Goal: Use online tool/utility

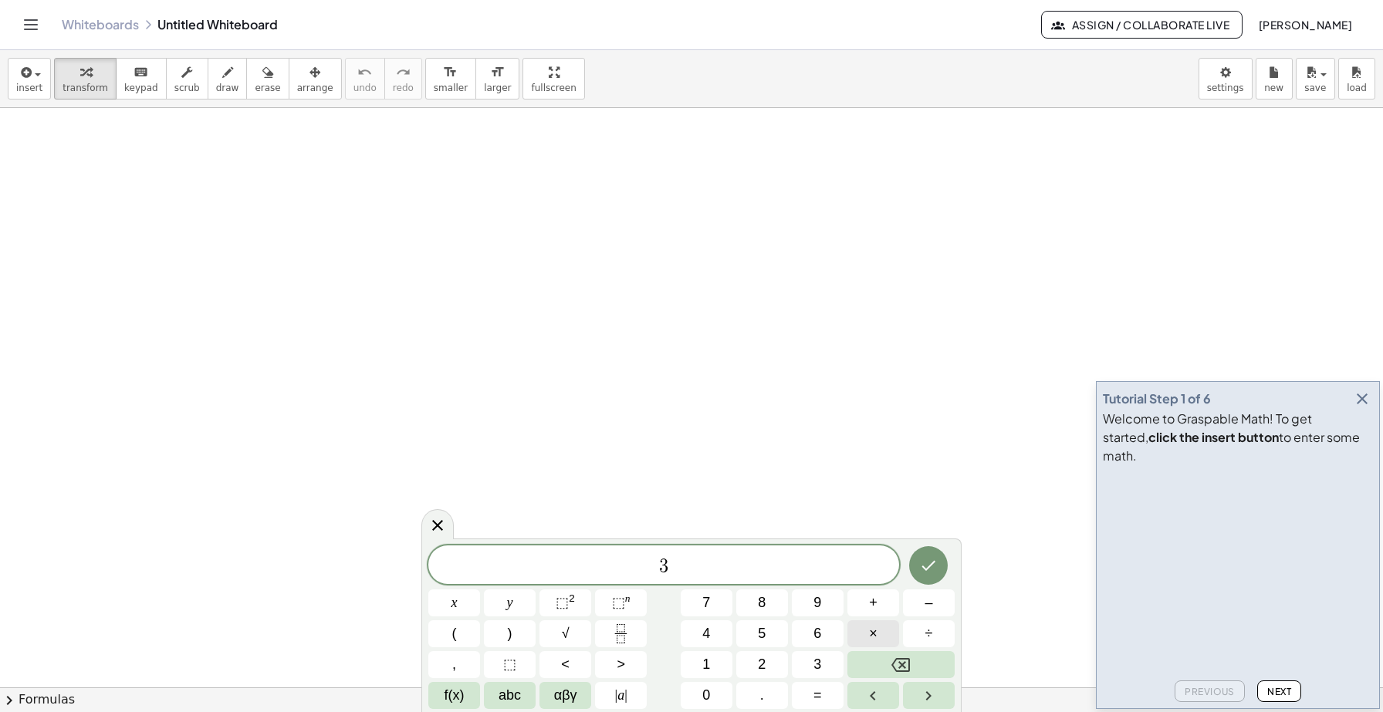
click at [867, 634] on button "×" at bounding box center [874, 634] width 52 height 27
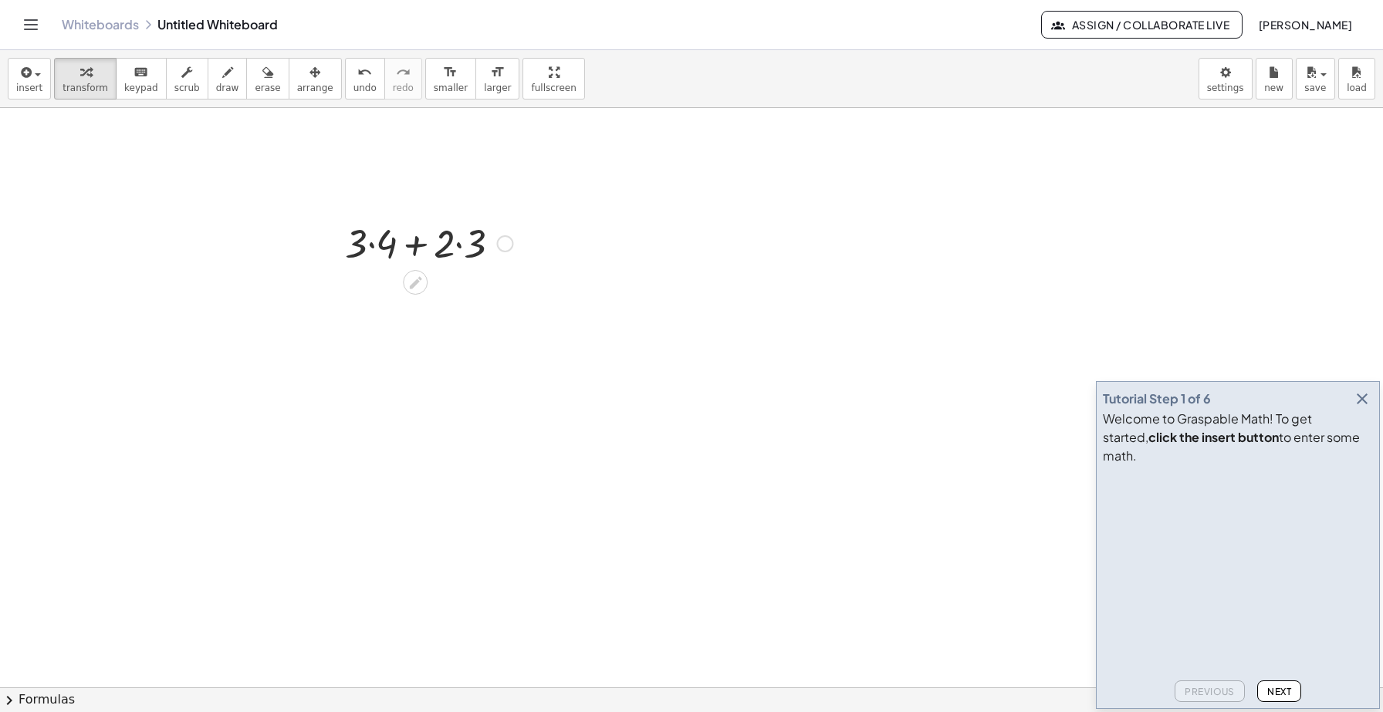
click at [429, 242] on div at bounding box center [428, 242] width 183 height 52
click at [373, 245] on div at bounding box center [428, 242] width 183 height 52
click at [450, 299] on div at bounding box center [428, 295] width 183 height 52
click at [428, 300] on div at bounding box center [428, 295] width 183 height 52
click at [415, 297] on div "+ 12 + 6" at bounding box center [415, 297] width 0 height 0
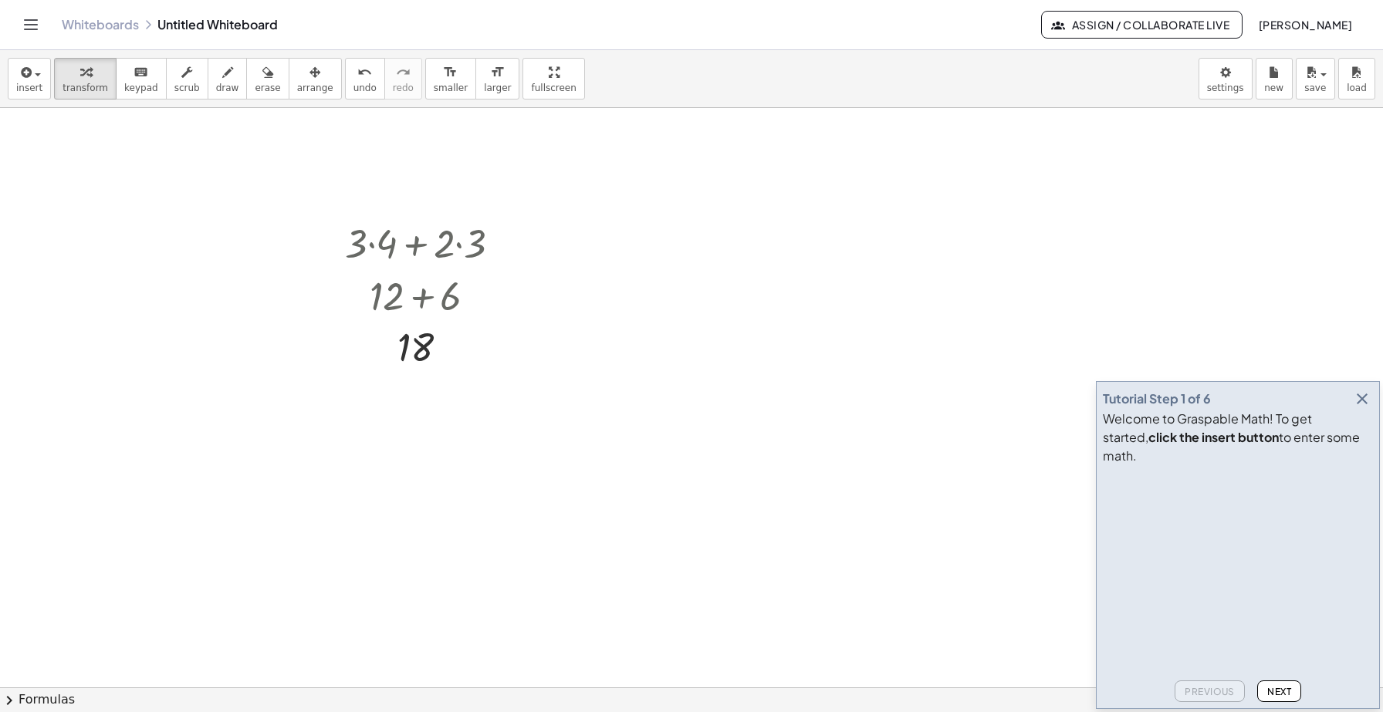
click at [1363, 408] on icon "button" at bounding box center [1362, 399] width 19 height 19
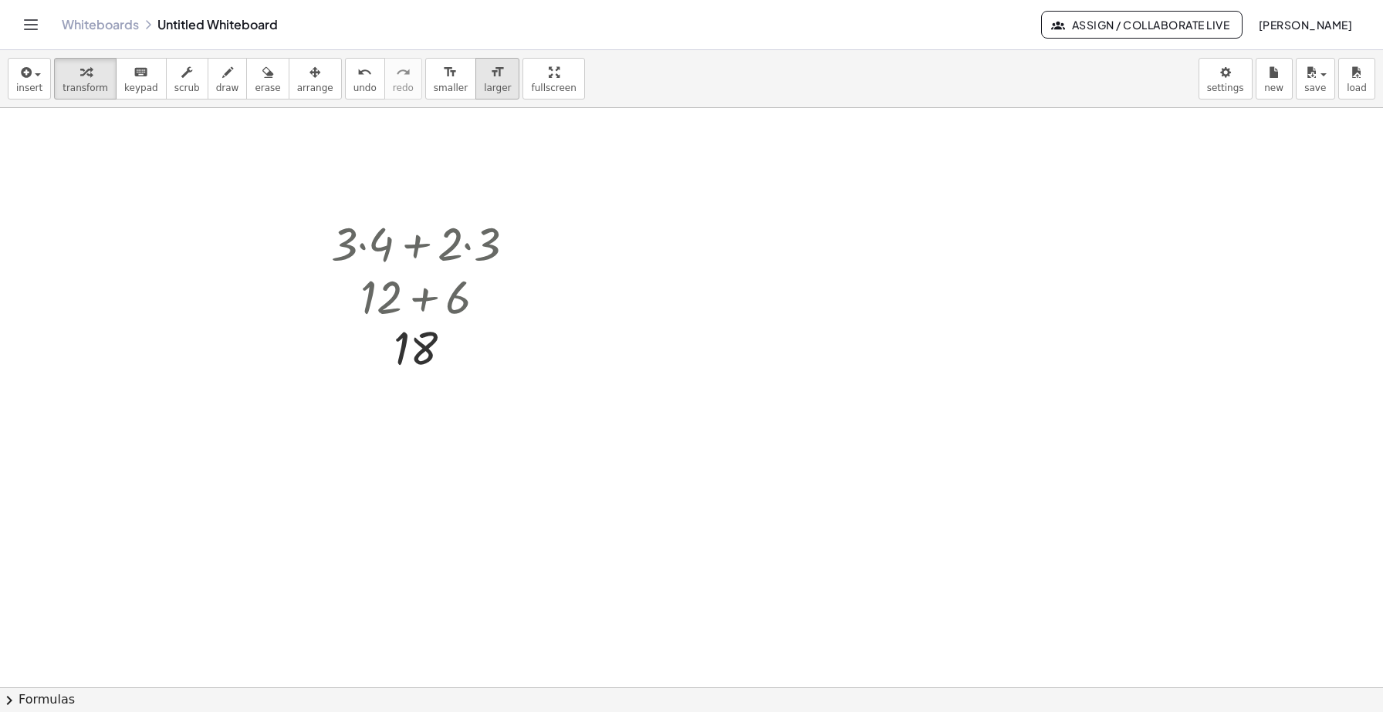
click at [484, 85] on span "larger" at bounding box center [497, 88] width 27 height 11
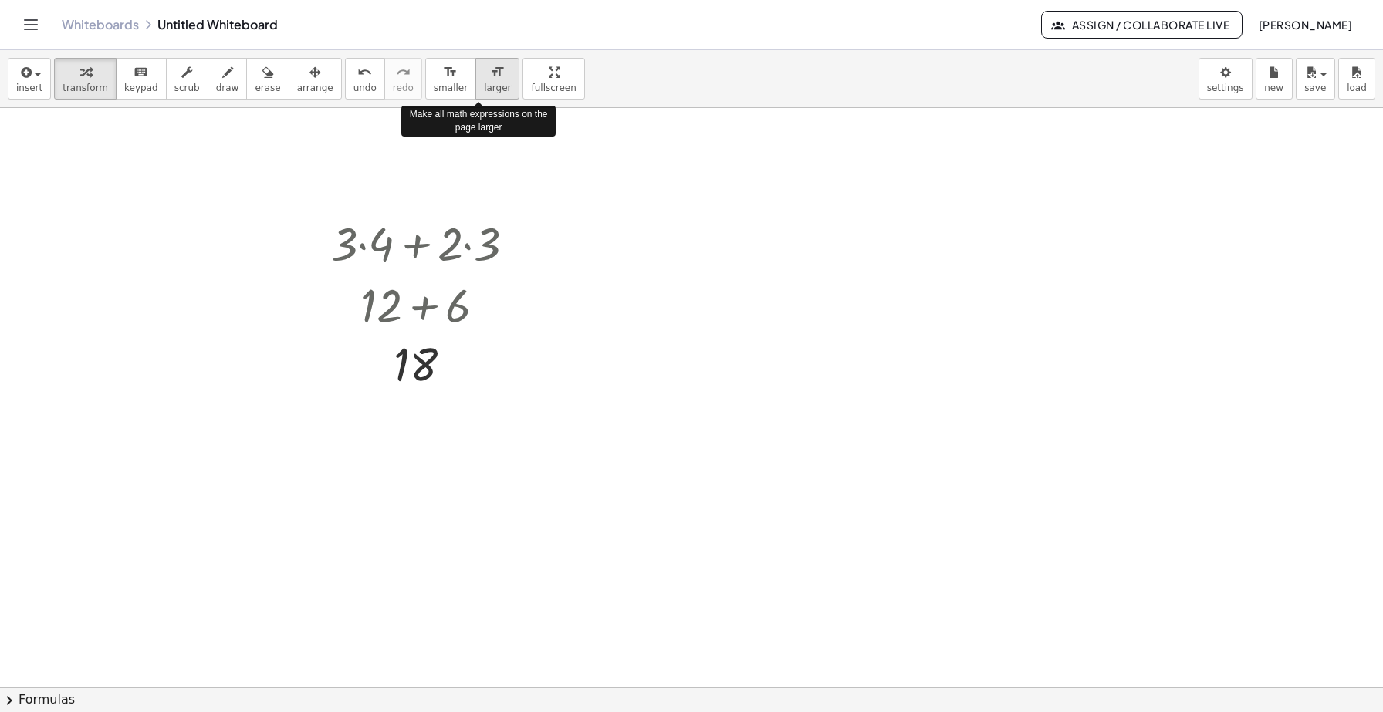
click at [484, 85] on span "larger" at bounding box center [497, 88] width 27 height 11
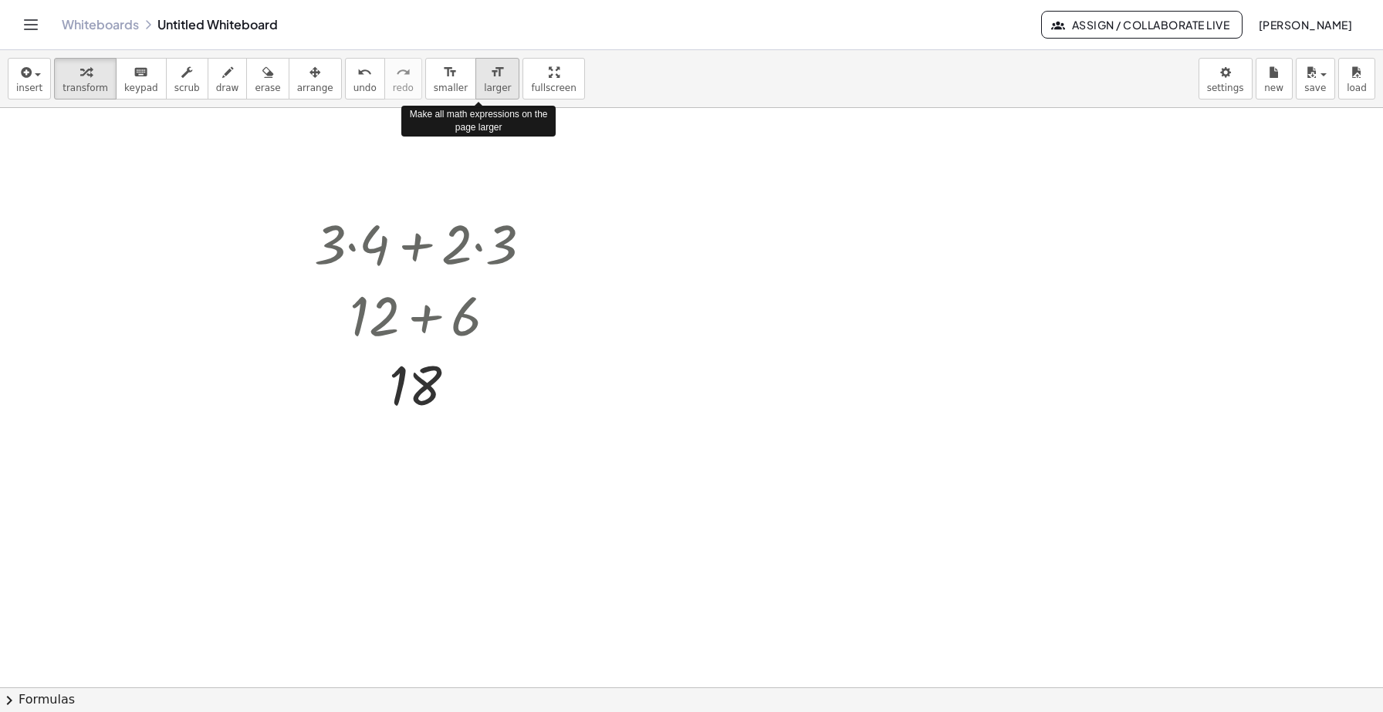
click at [484, 85] on span "larger" at bounding box center [497, 88] width 27 height 11
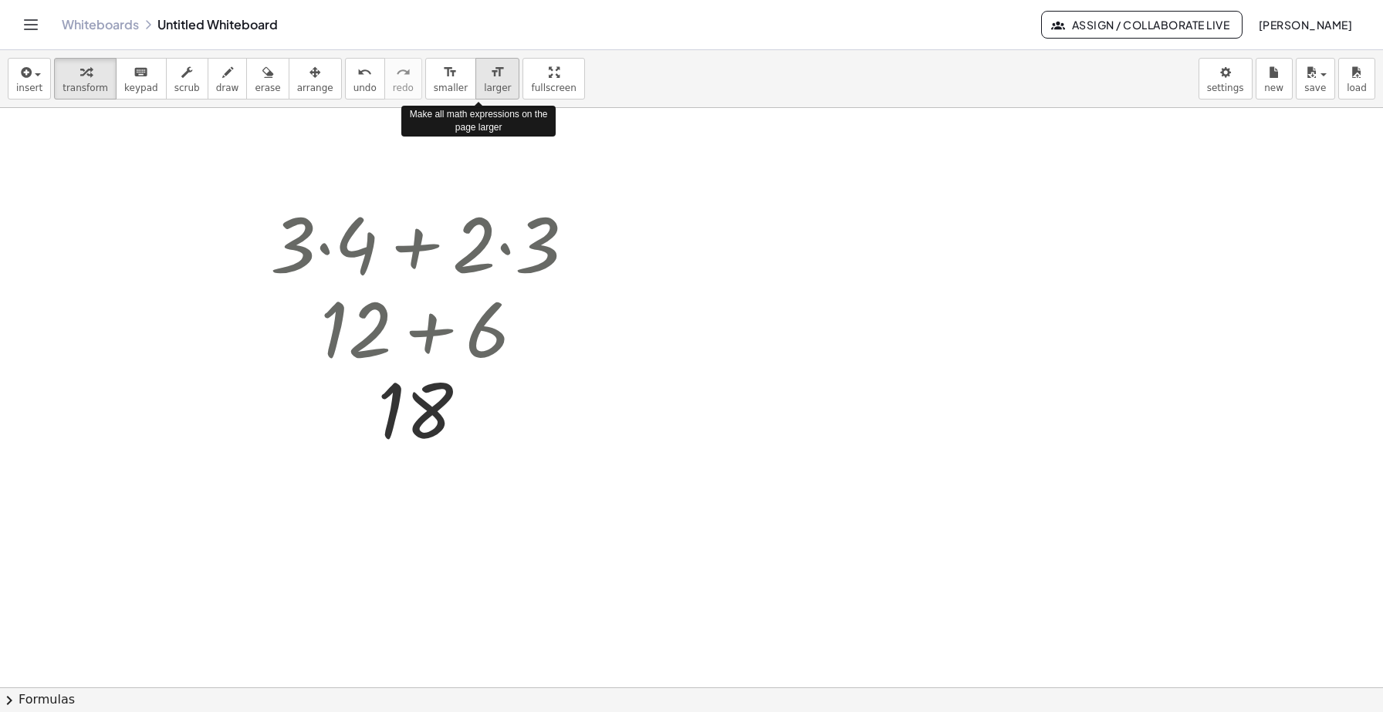
click at [484, 85] on span "larger" at bounding box center [497, 88] width 27 height 11
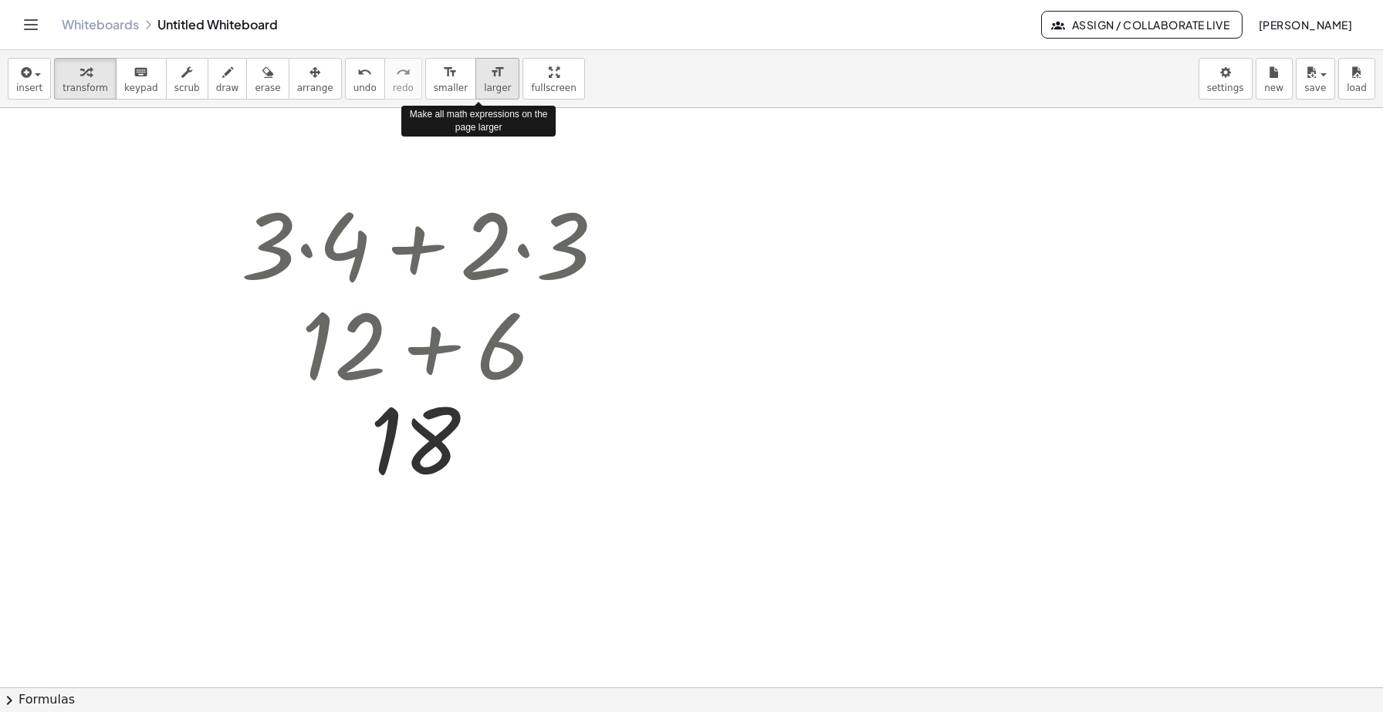
click at [484, 85] on span "larger" at bounding box center [497, 88] width 27 height 11
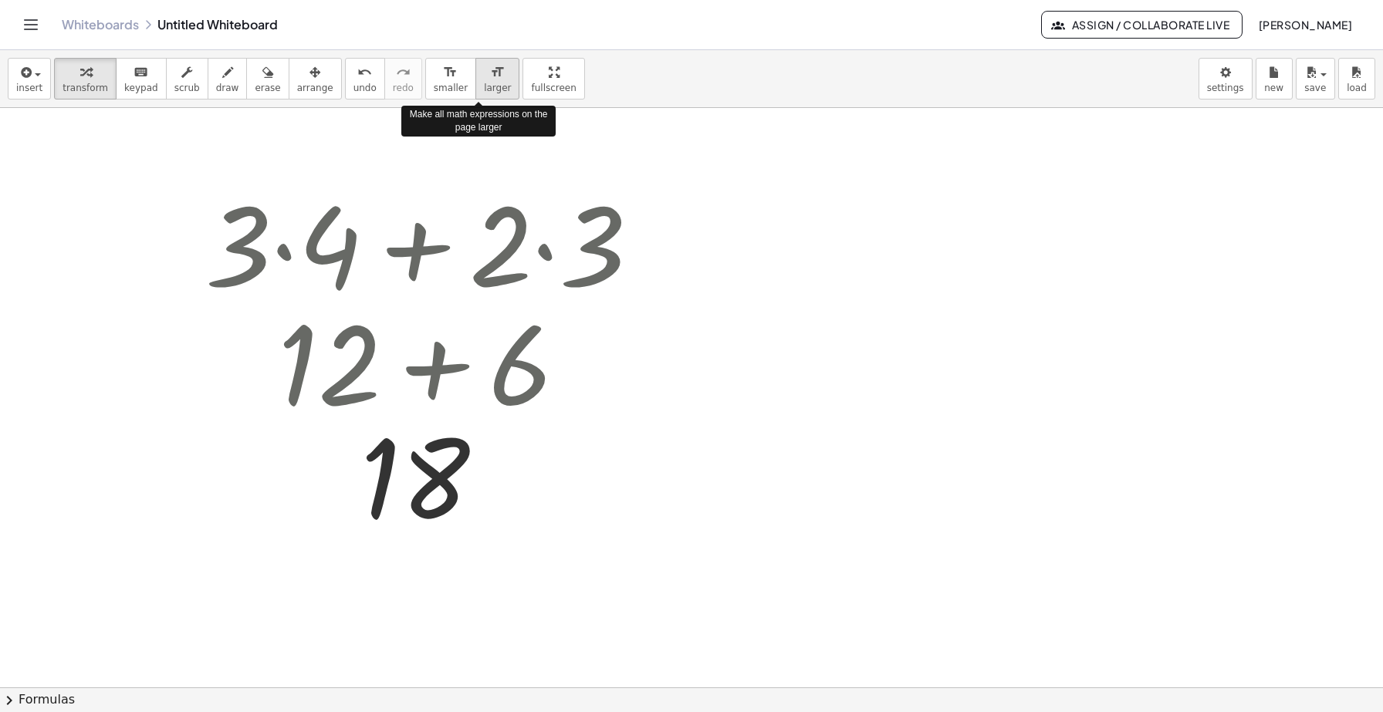
click at [484, 85] on span "larger" at bounding box center [497, 88] width 27 height 11
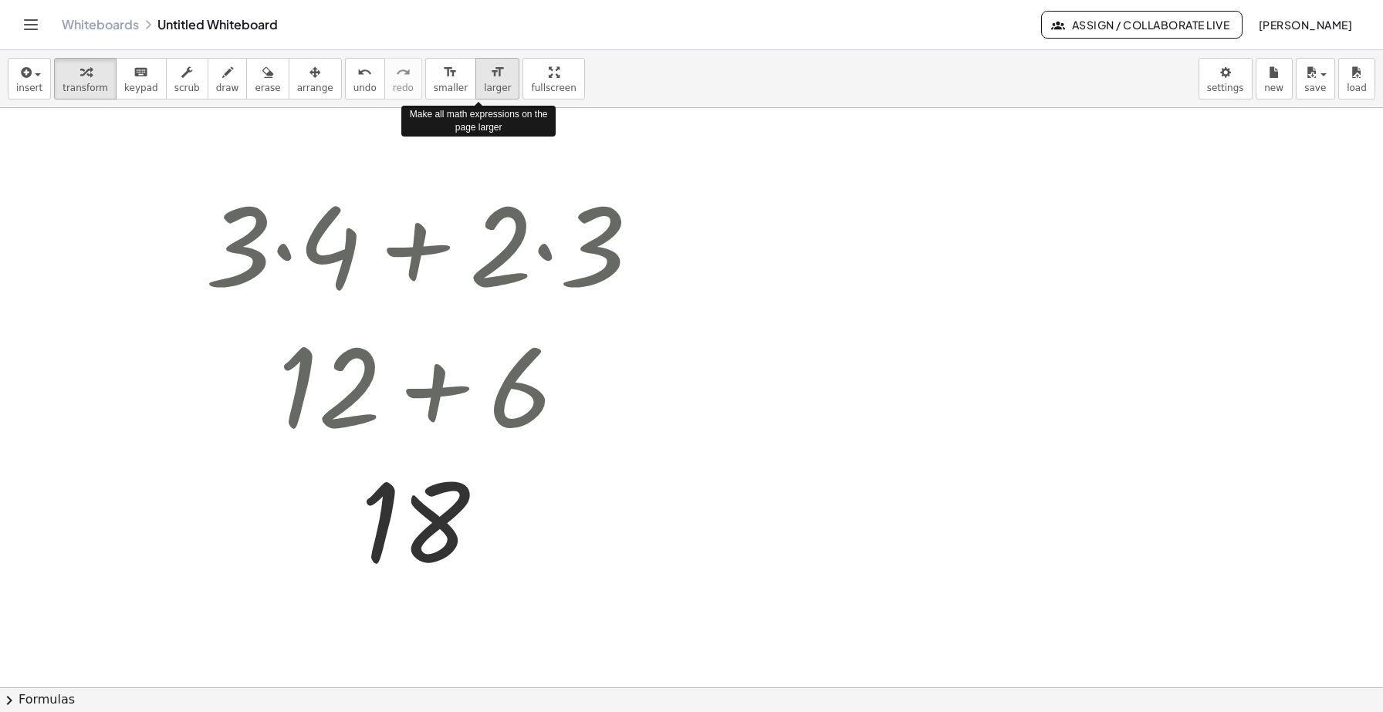
click at [484, 85] on span "larger" at bounding box center [497, 88] width 27 height 11
click at [484, 86] on span "larger" at bounding box center [497, 88] width 27 height 11
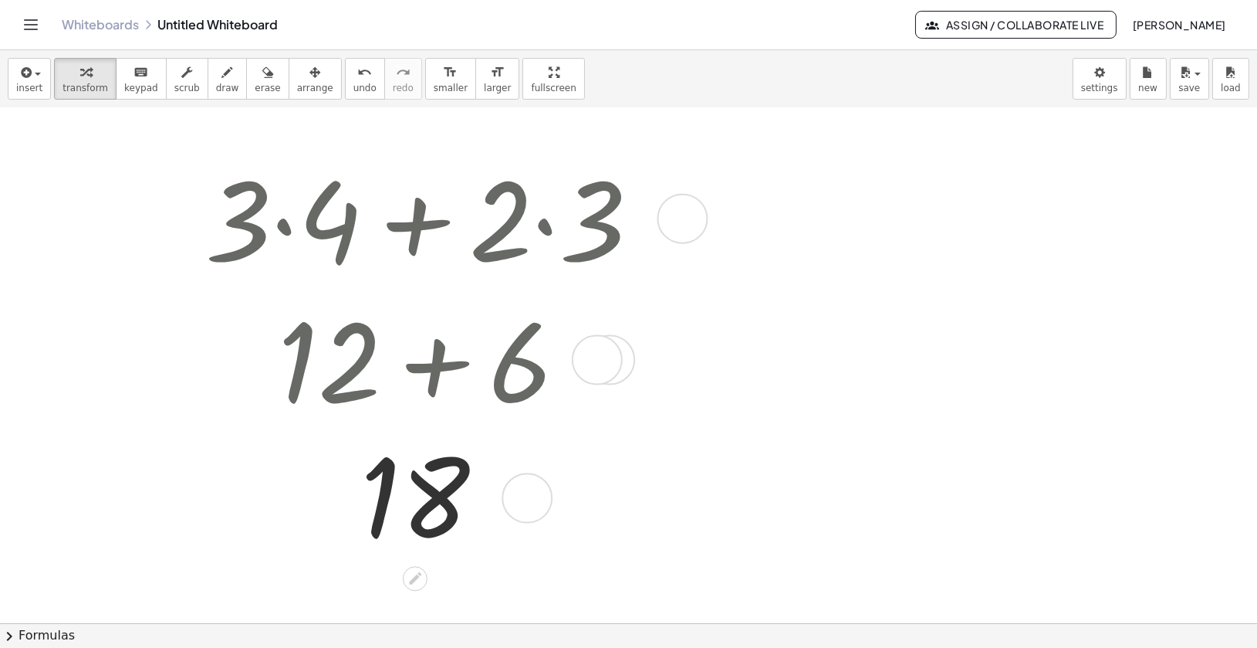
scroll to position [19, 0]
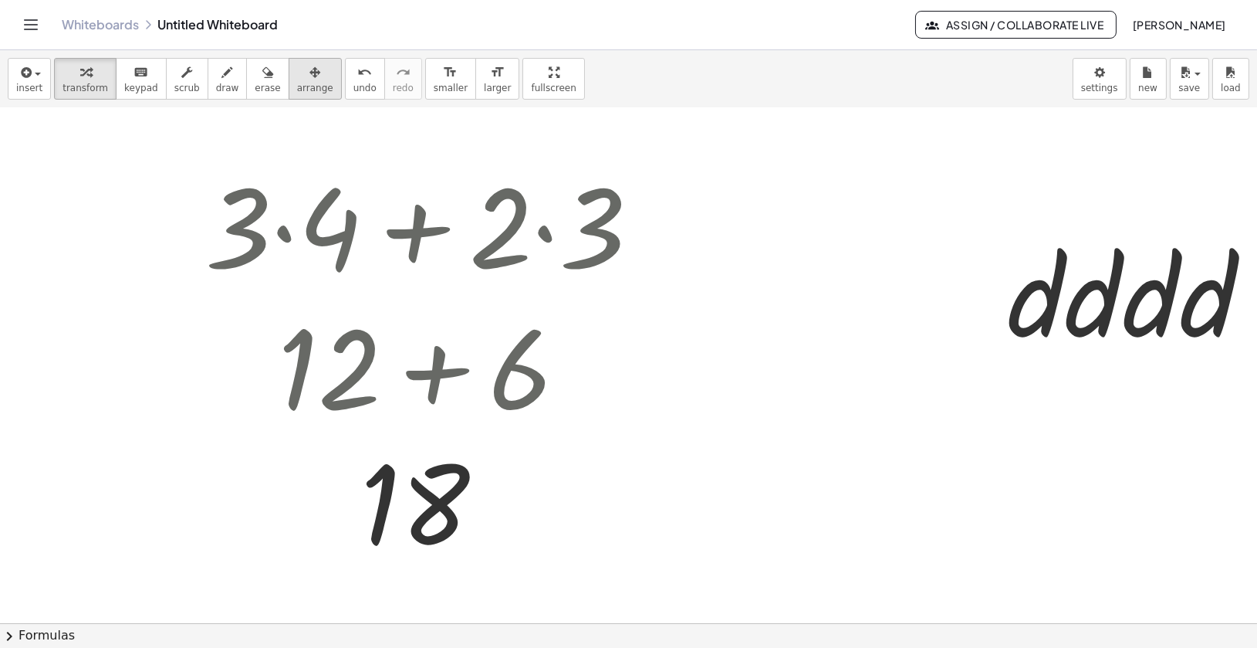
click at [310, 83] on span "arrange" at bounding box center [315, 88] width 36 height 11
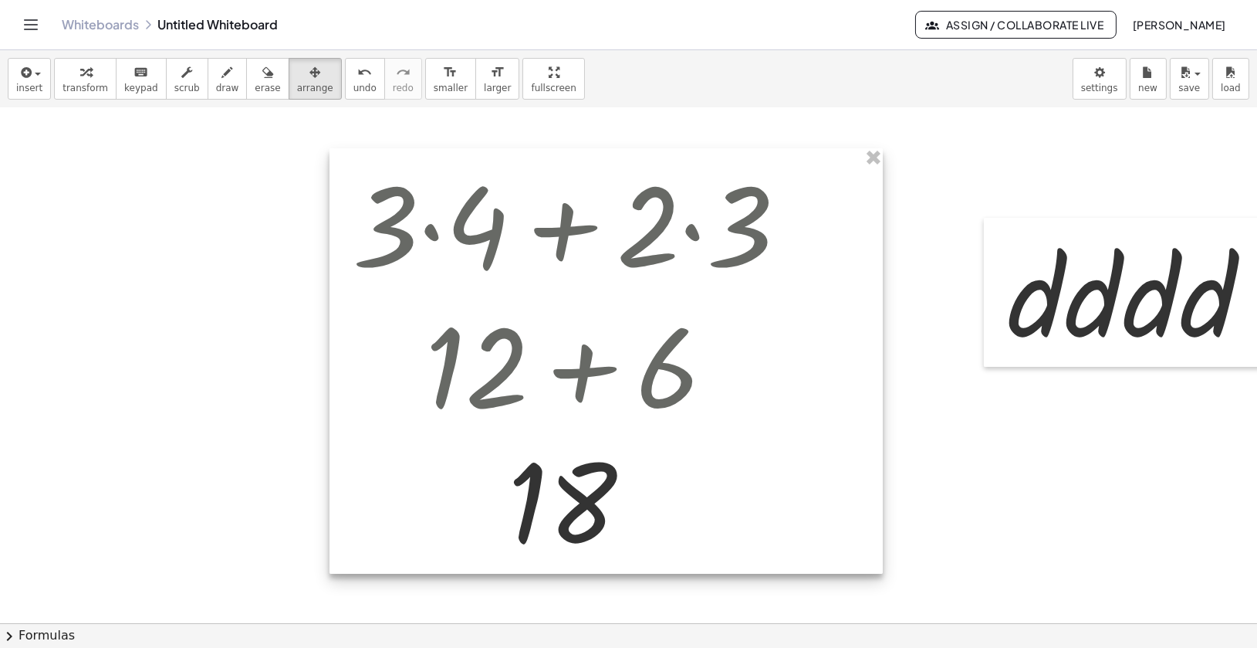
drag, startPoint x: 394, startPoint y: 297, endPoint x: 541, endPoint y: 296, distance: 146.7
click at [541, 296] on div at bounding box center [606, 360] width 553 height 425
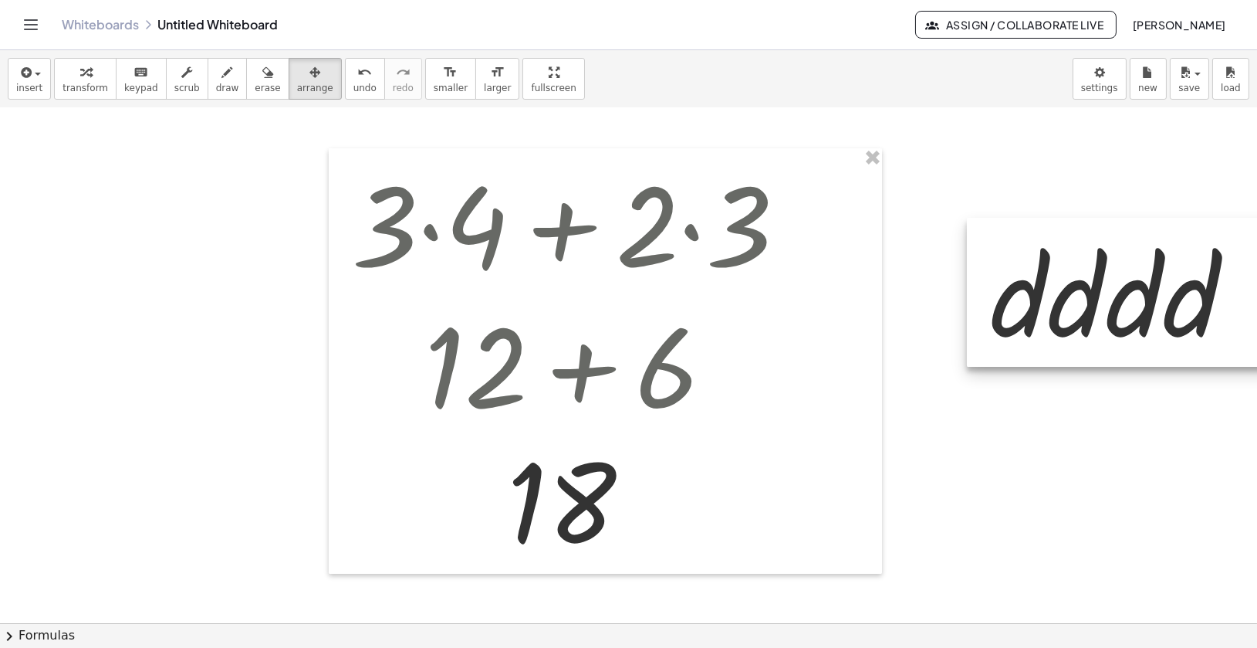
drag, startPoint x: 1131, startPoint y: 295, endPoint x: 962, endPoint y: 295, distance: 169.0
click at [967, 295] on div at bounding box center [1149, 292] width 364 height 149
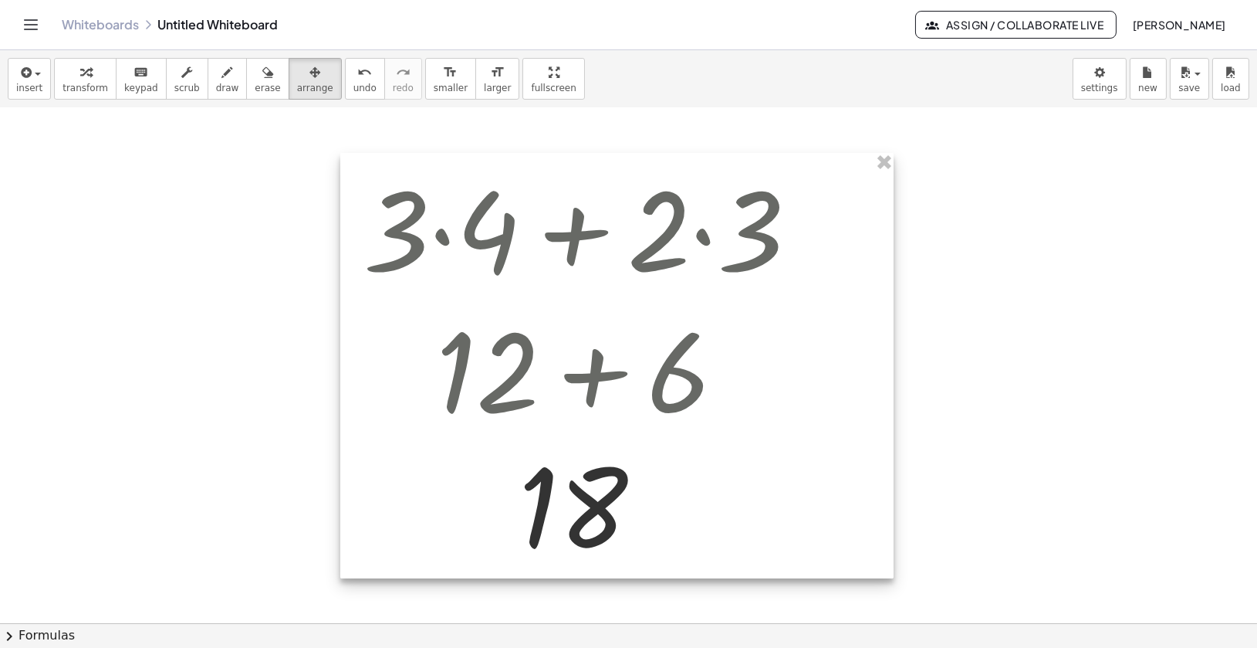
drag, startPoint x: 787, startPoint y: 367, endPoint x: 798, endPoint y: 371, distance: 12.5
click at [798, 371] on div at bounding box center [616, 365] width 553 height 425
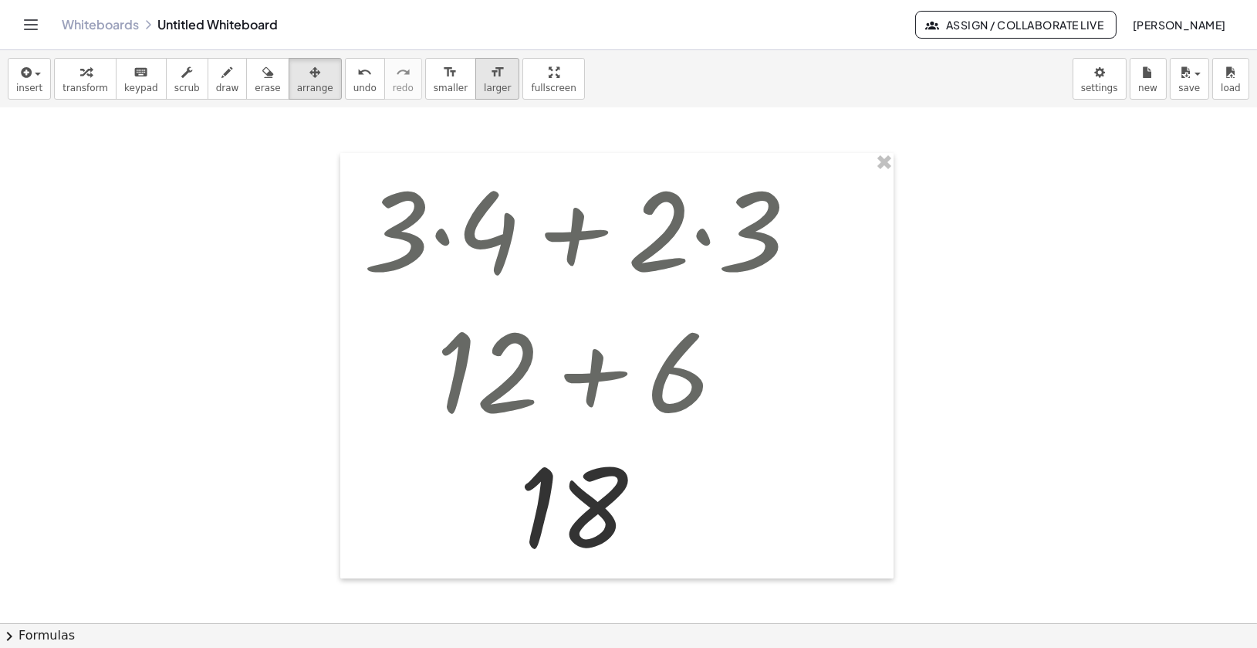
click at [486, 72] on div "format_size" at bounding box center [497, 72] width 27 height 19
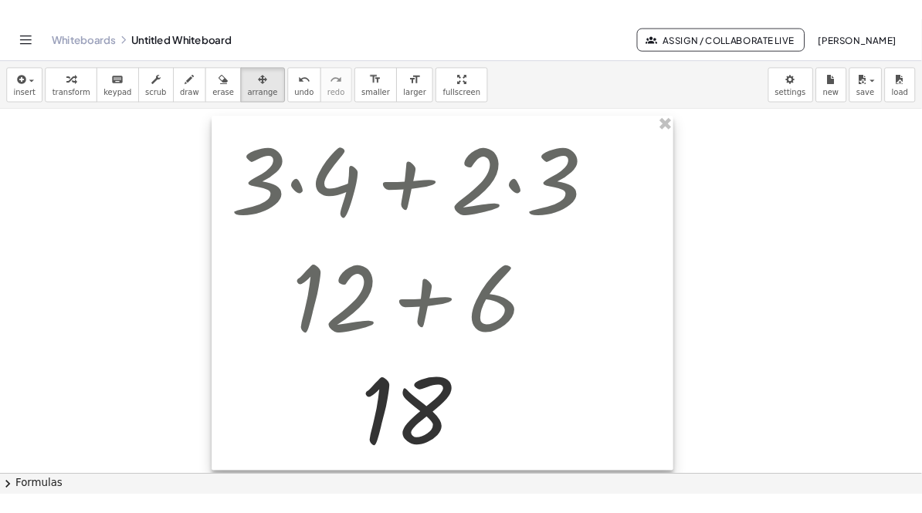
scroll to position [56, 84]
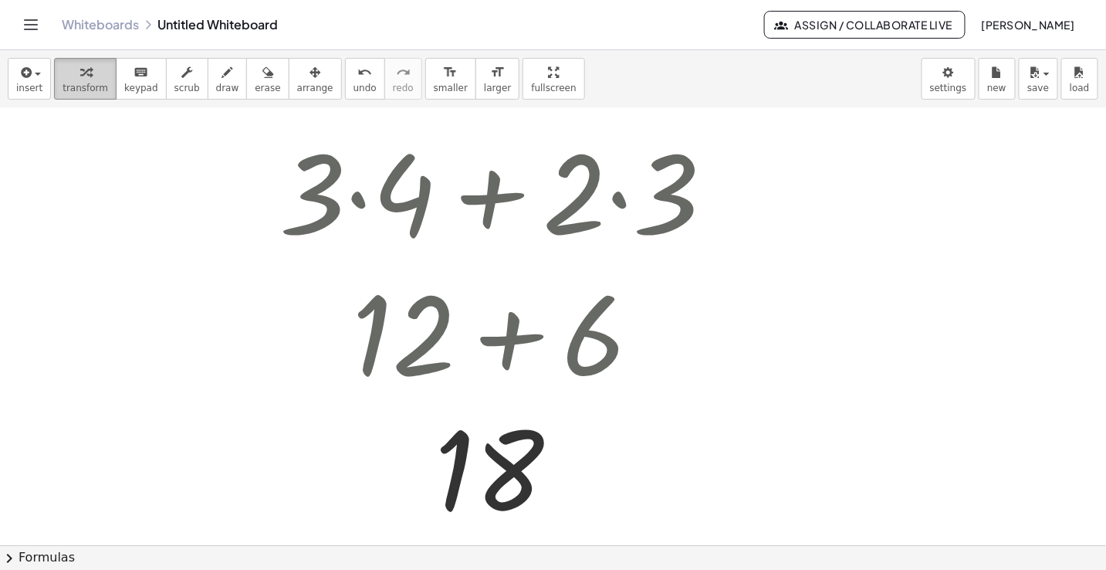
click at [98, 90] on span "transform" at bounding box center [86, 88] width 46 height 11
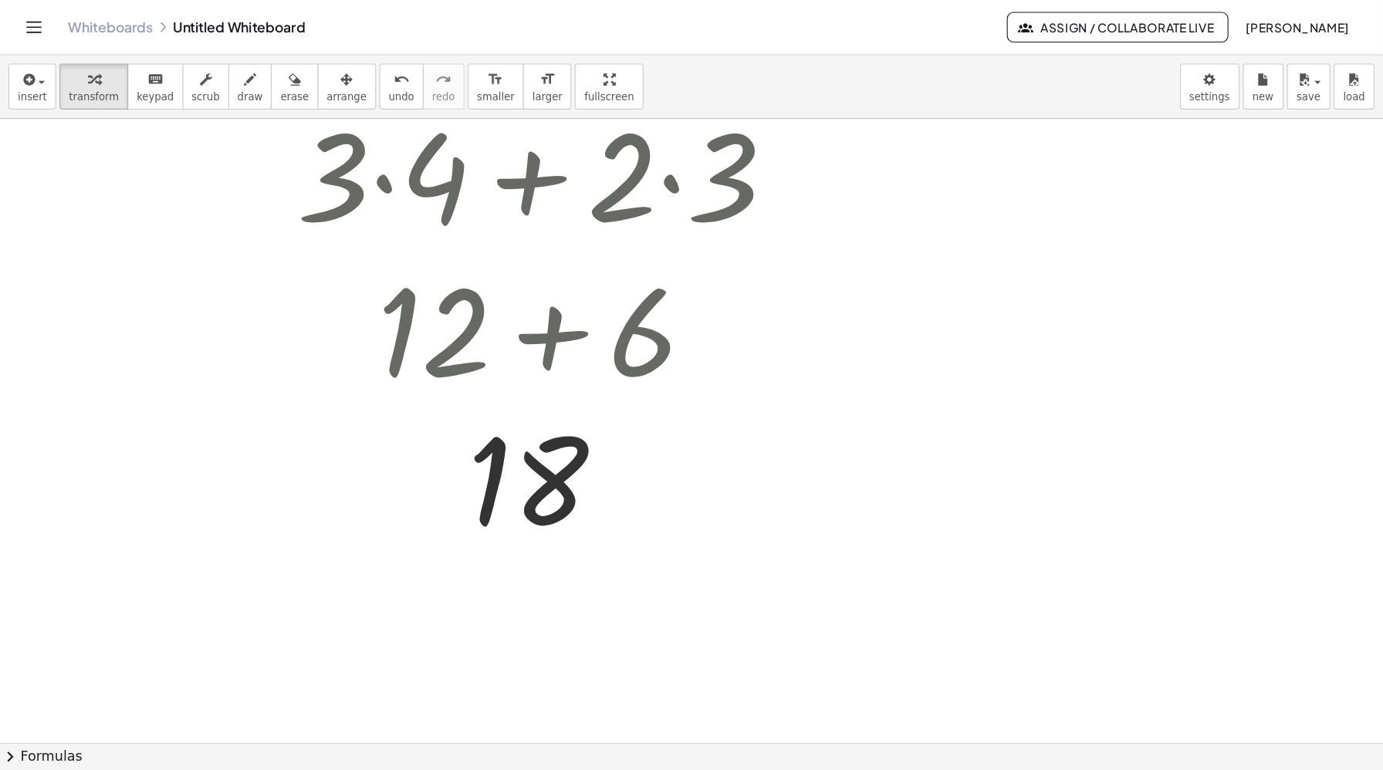
scroll to position [89, 0]
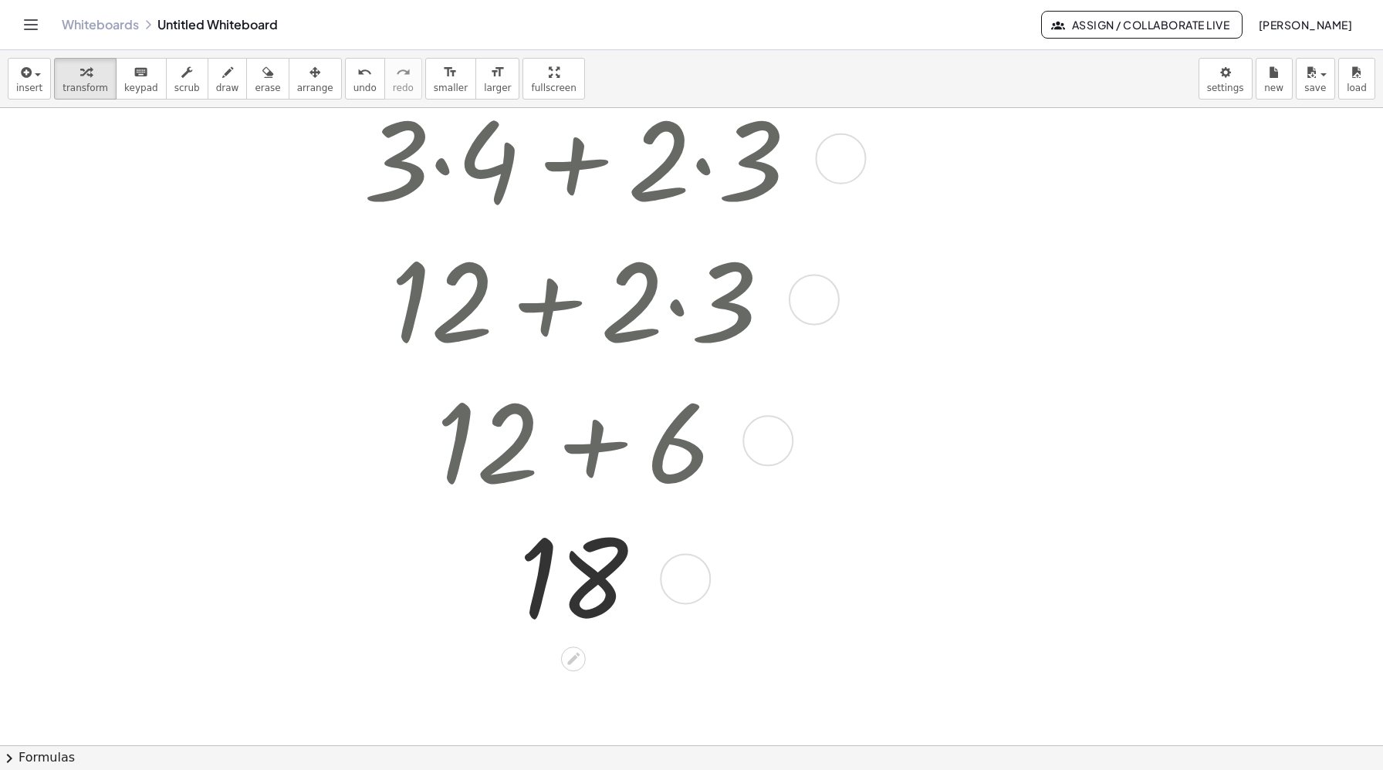
drag, startPoint x: 754, startPoint y: 295, endPoint x: 763, endPoint y: 497, distance: 202.4
click at [574, 441] on div "+ 12 + 6" at bounding box center [574, 441] width 0 height 0
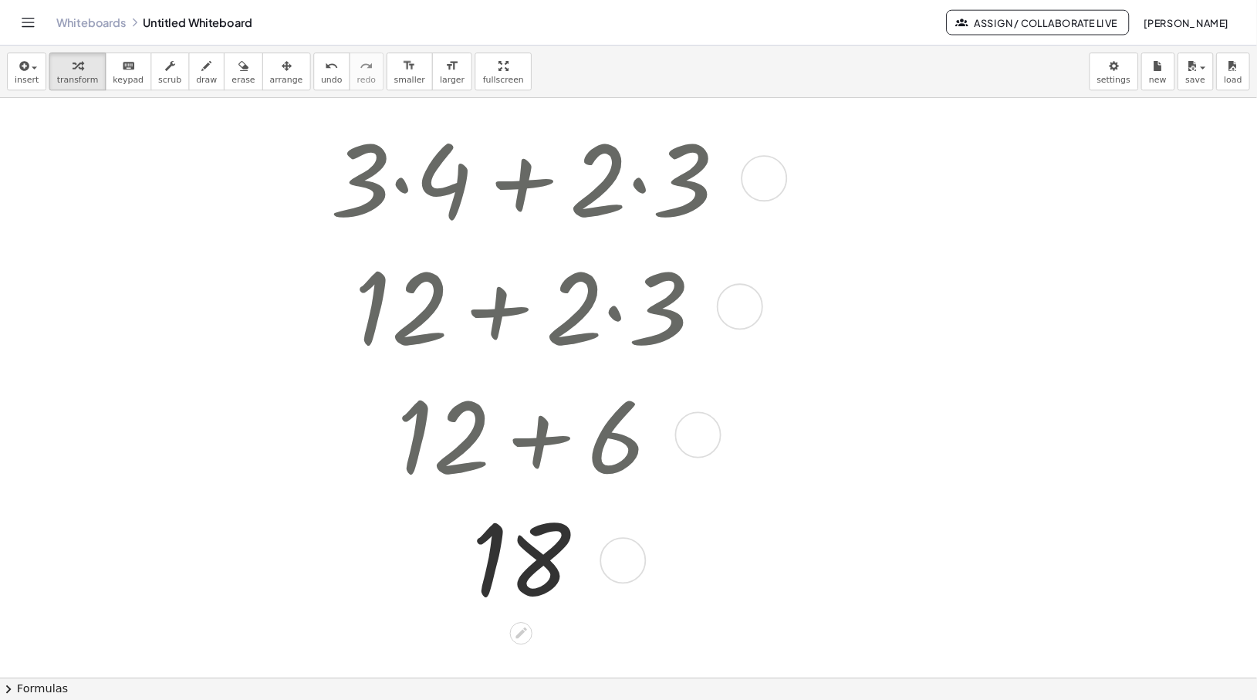
scroll to position [45, 0]
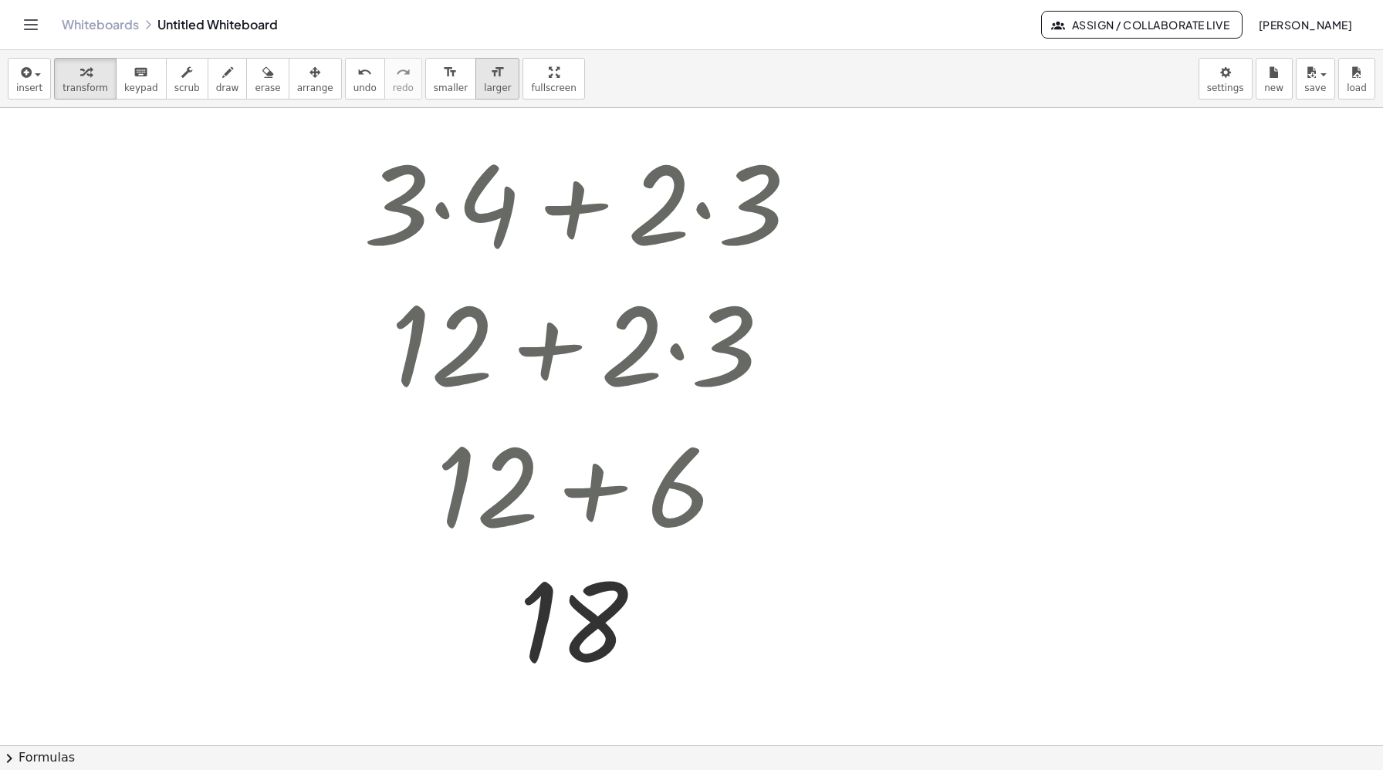
click at [485, 81] on button "format_size larger" at bounding box center [497, 79] width 44 height 42
click at [485, 87] on span "larger" at bounding box center [497, 88] width 27 height 11
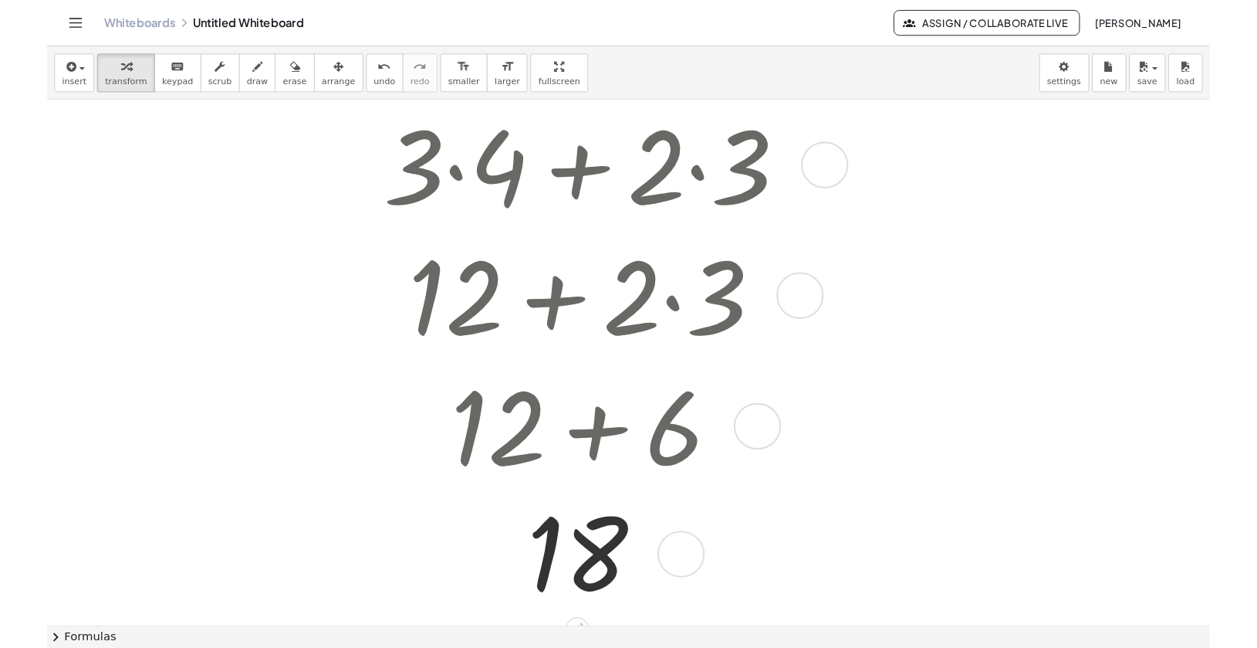
scroll to position [66, 0]
